Goal: Task Accomplishment & Management: Use online tool/utility

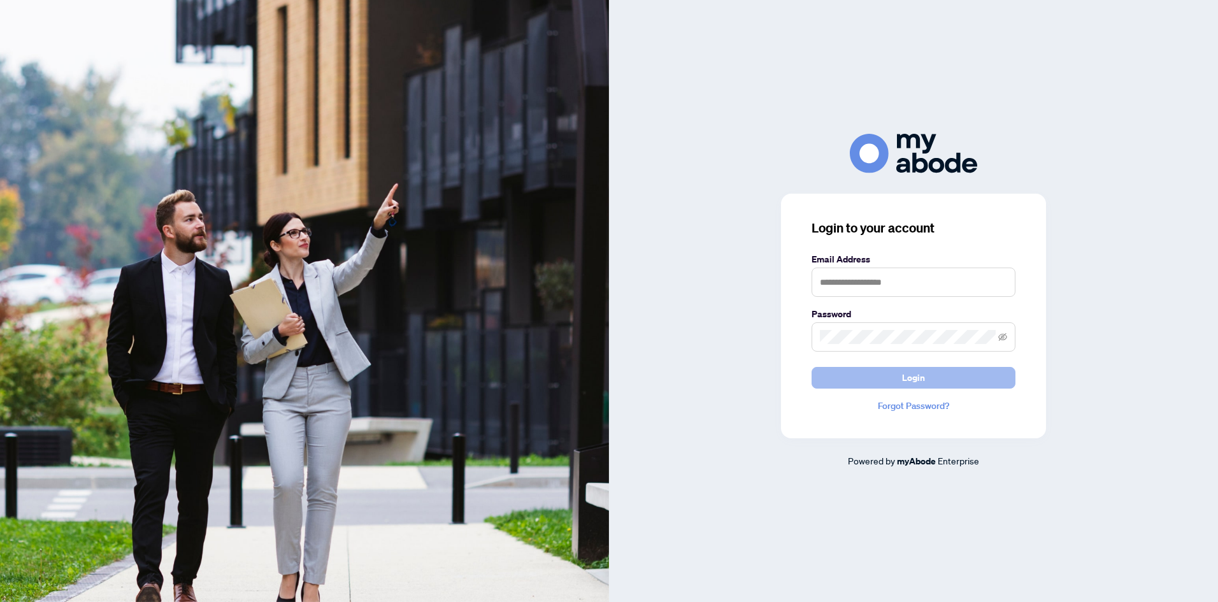
click at [907, 380] on span "Login" at bounding box center [913, 378] width 23 height 20
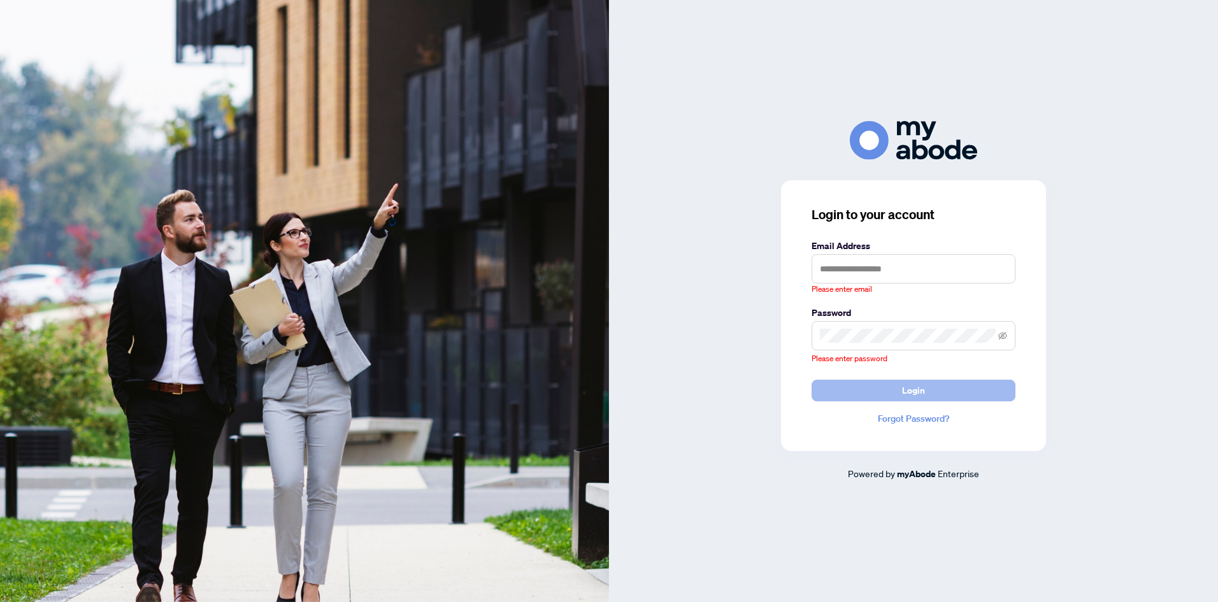
click at [894, 394] on button "Login" at bounding box center [913, 391] width 204 height 22
click at [839, 265] on input "text" at bounding box center [913, 268] width 204 height 29
type input "**********"
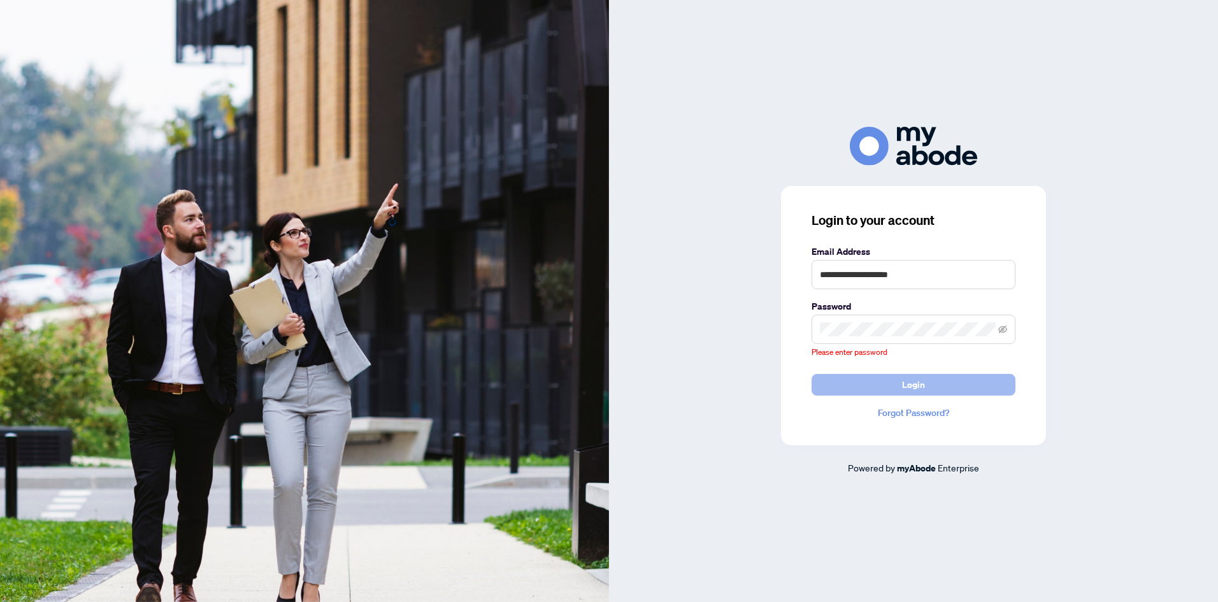
click at [909, 388] on span "Login" at bounding box center [913, 385] width 23 height 20
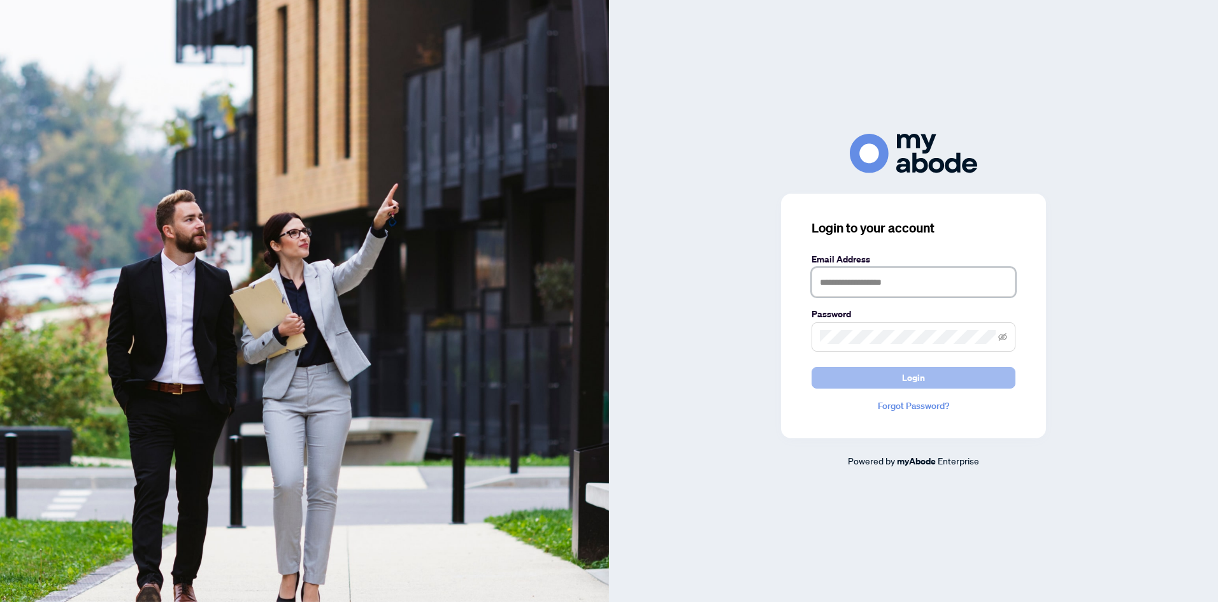
type input "**********"
click at [947, 381] on button "Login" at bounding box center [913, 378] width 204 height 22
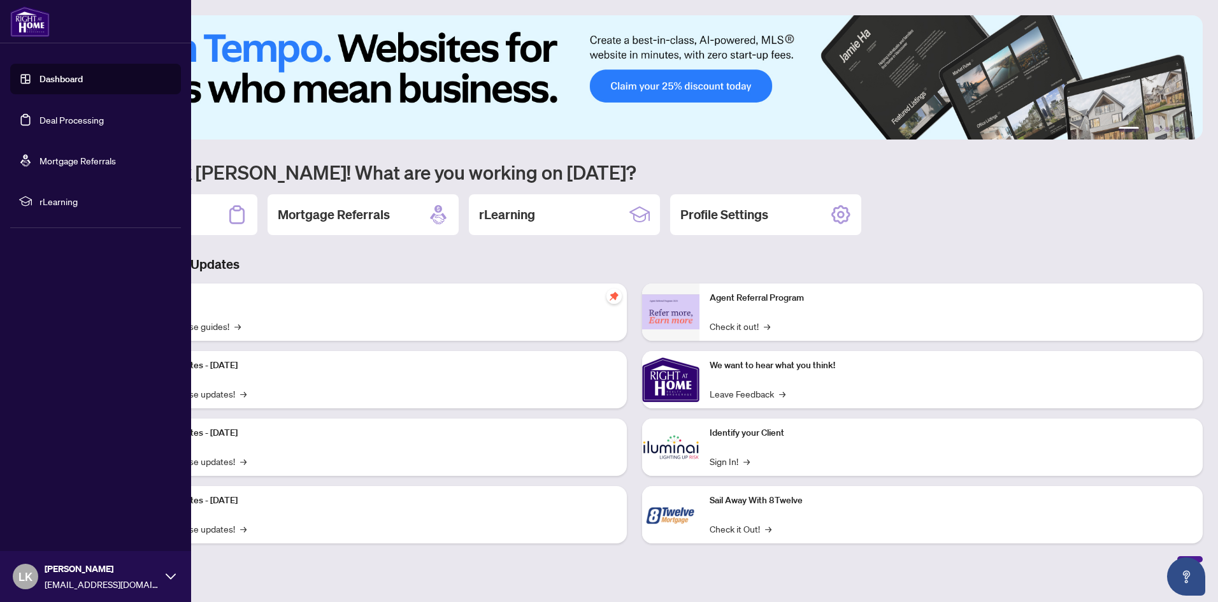
click at [54, 124] on link "Deal Processing" at bounding box center [71, 119] width 64 height 11
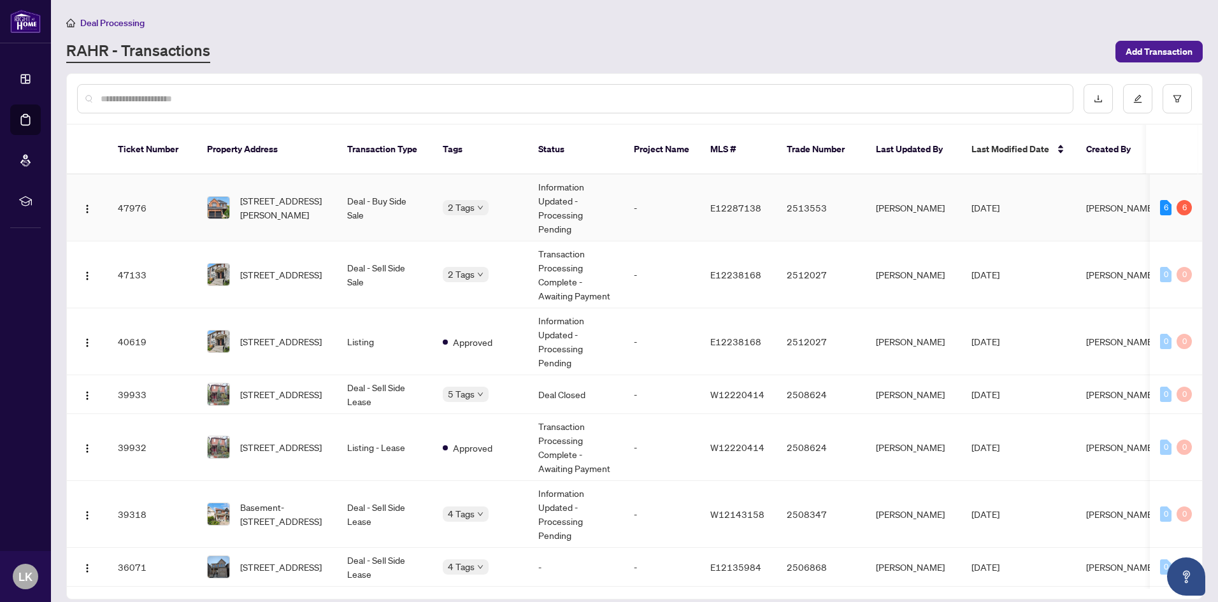
click at [491, 210] on td "2 Tags" at bounding box center [480, 208] width 96 height 67
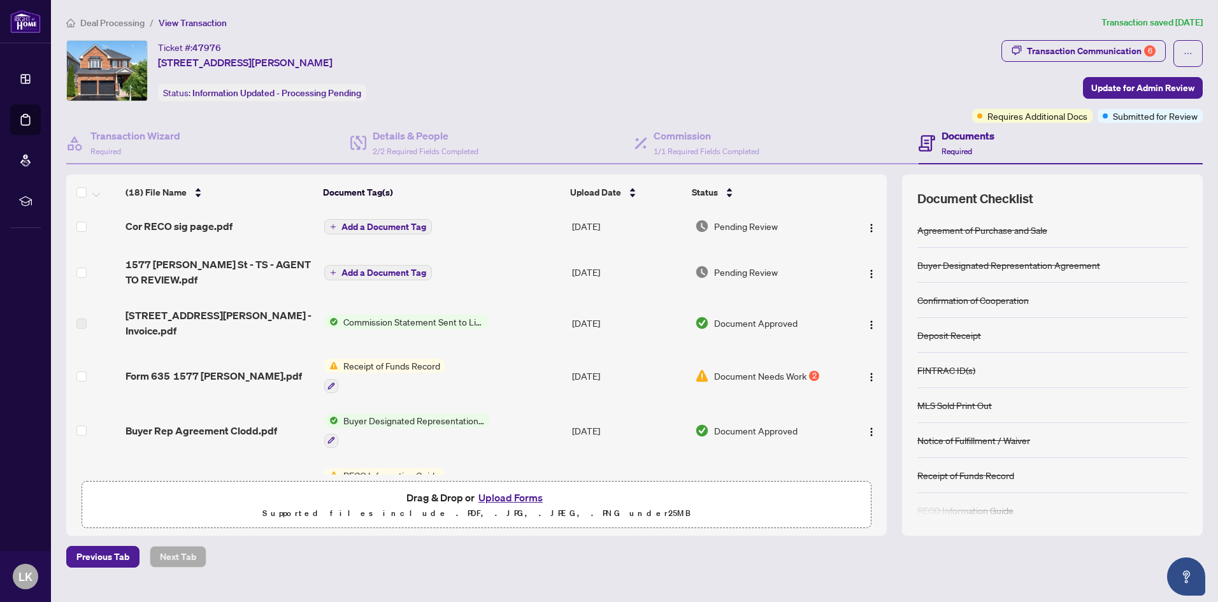
scroll to position [191, 0]
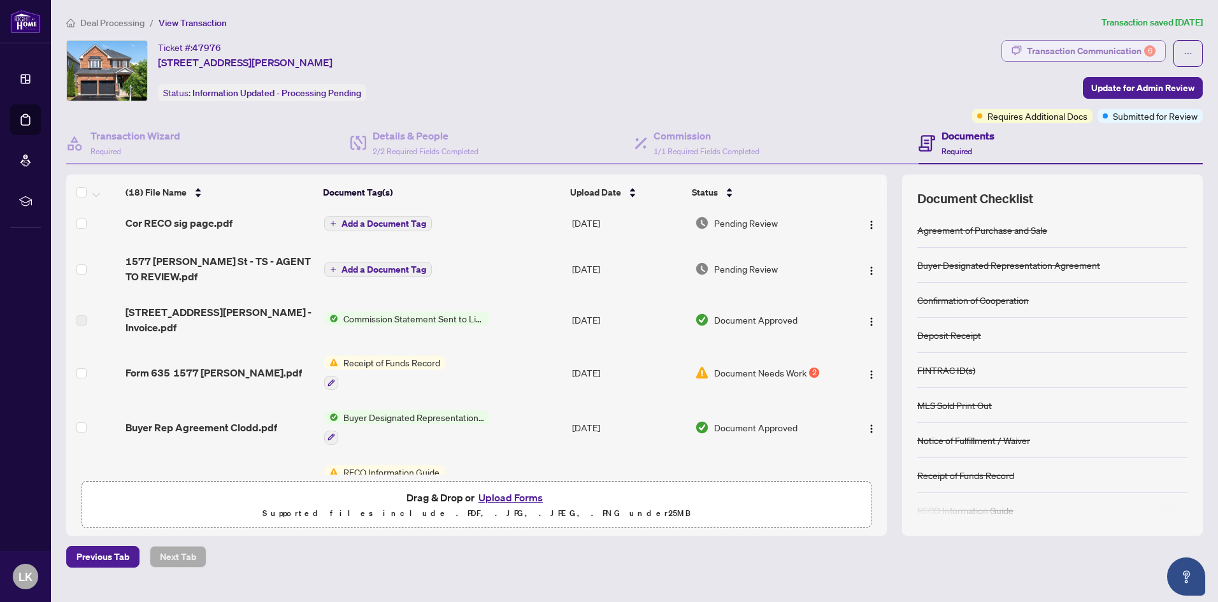
click at [1048, 52] on div "Transaction Communication 6" at bounding box center [1091, 51] width 129 height 20
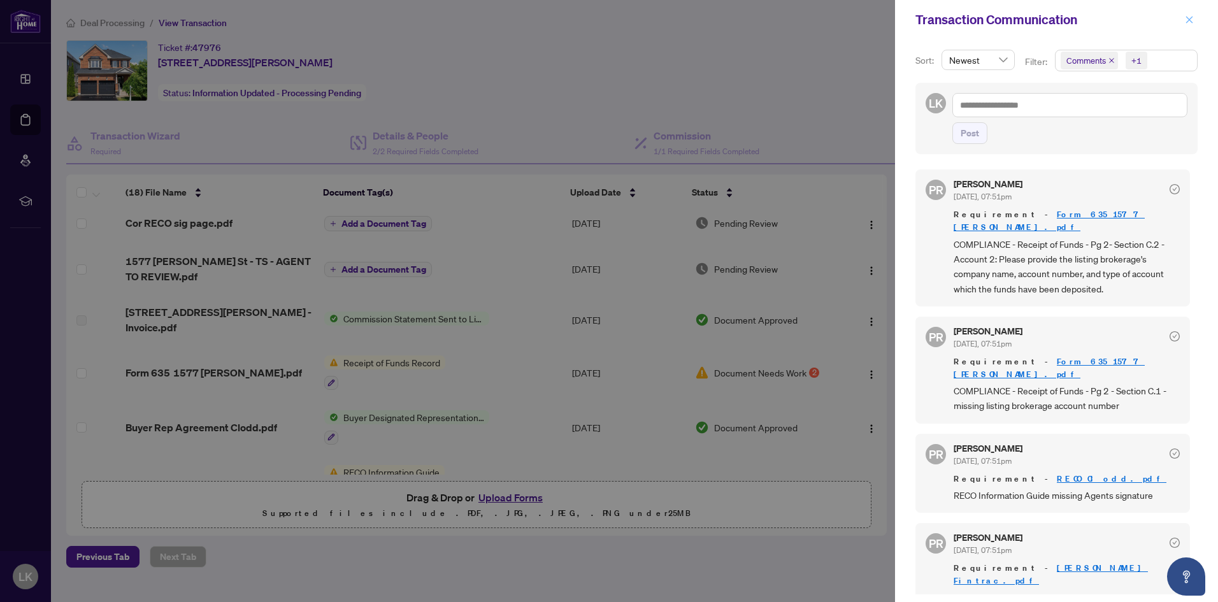
click at [1193, 16] on icon "close" at bounding box center [1189, 19] width 9 height 9
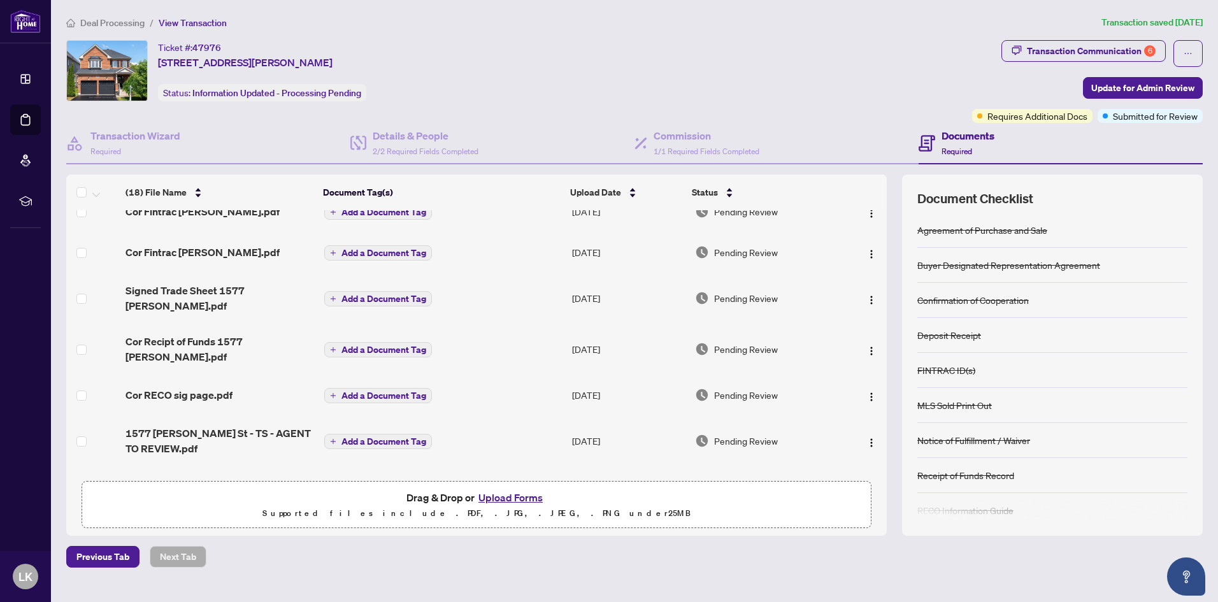
scroll to position [0, 0]
